Goal: Check status: Check status

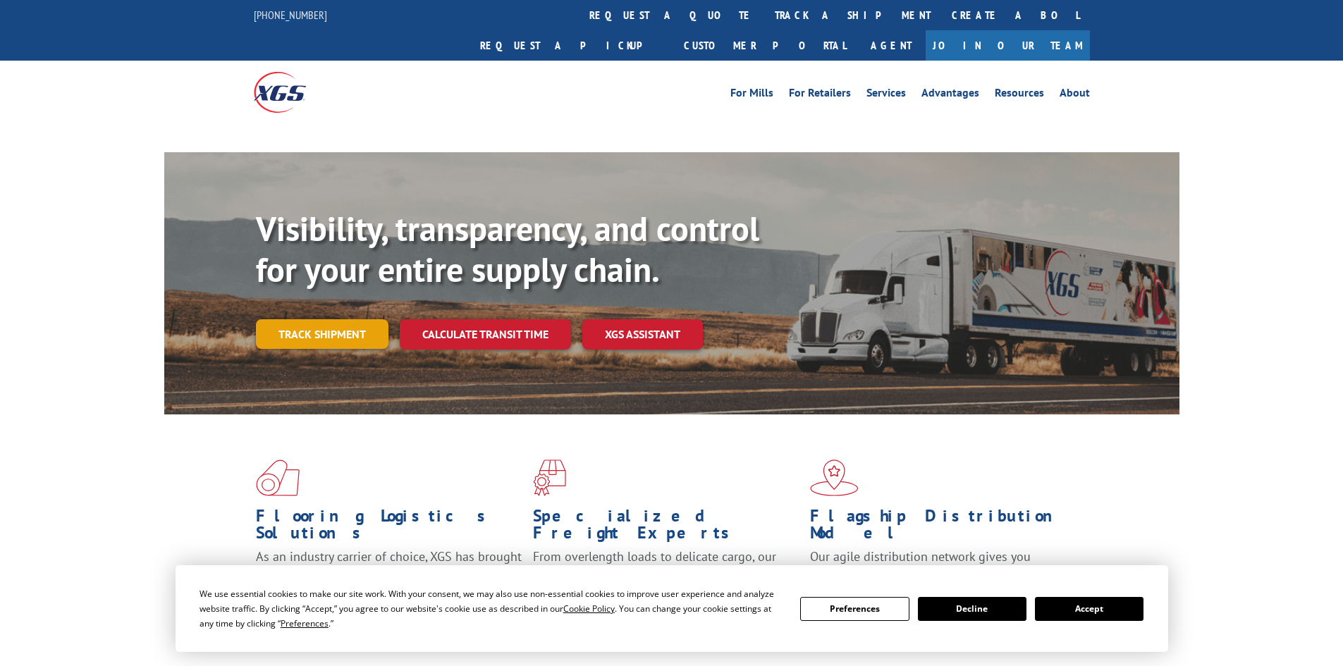
click at [304, 302] on div "Visibility, transparency, and control for your entire supply chain. Track shipm…" at bounding box center [717, 307] width 923 height 197
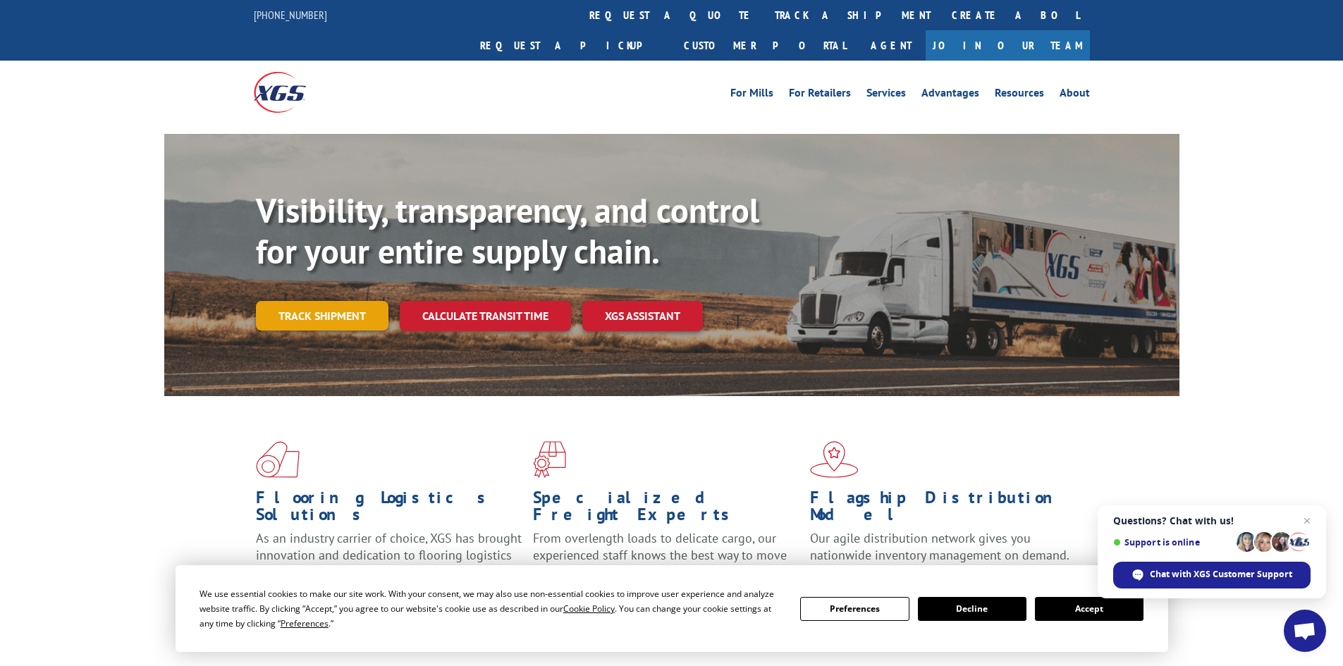
click at [324, 301] on link "Track shipment" at bounding box center [322, 316] width 133 height 30
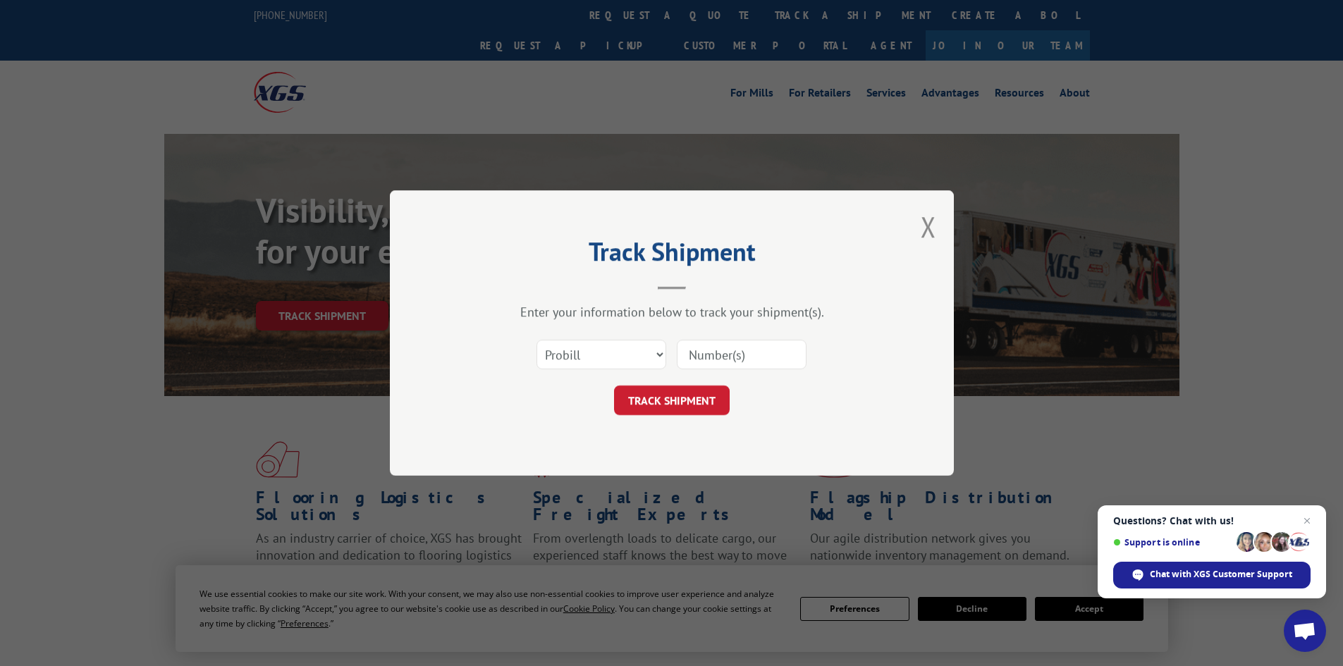
click at [711, 353] on input at bounding box center [742, 355] width 130 height 30
paste input "17692438"
type input "17692438"
click at [673, 404] on button "TRACK SHIPMENT" at bounding box center [672, 401] width 116 height 30
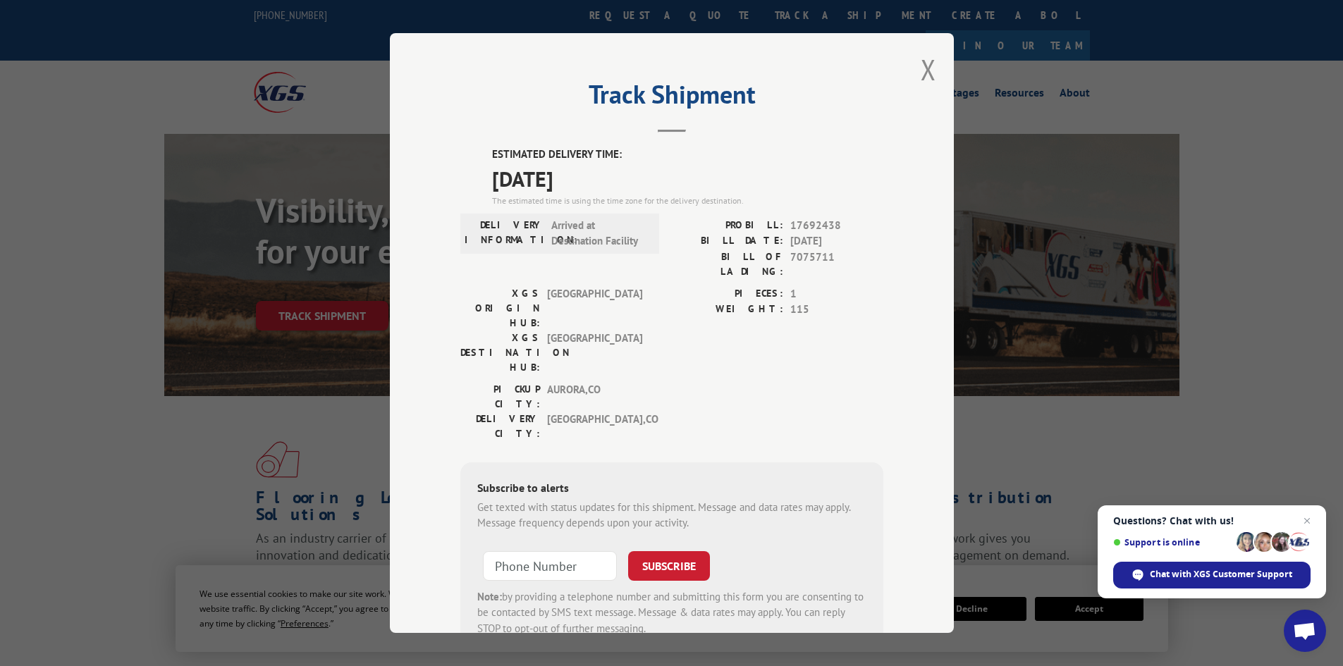
drag, startPoint x: 620, startPoint y: 185, endPoint x: 486, endPoint y: 155, distance: 137.1
click at [486, 155] on div "ESTIMATED DELIVERY TIME: [DATE] The estimated time is using the time zone for t…" at bounding box center [671, 400] width 423 height 507
copy div "ESTIMATED DELIVERY TIME: [DATE]"
